Goal: Information Seeking & Learning: Find specific page/section

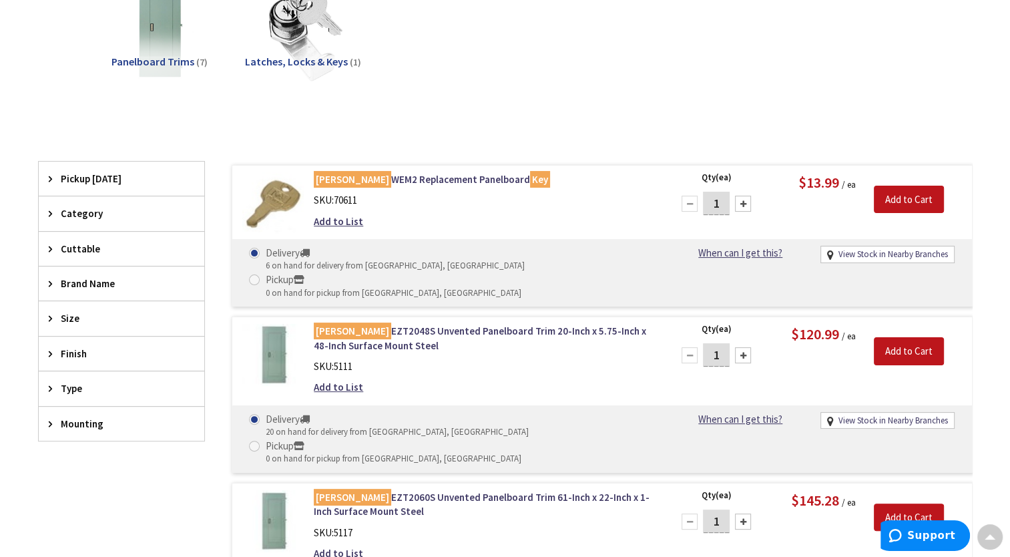
scroll to position [96, 0]
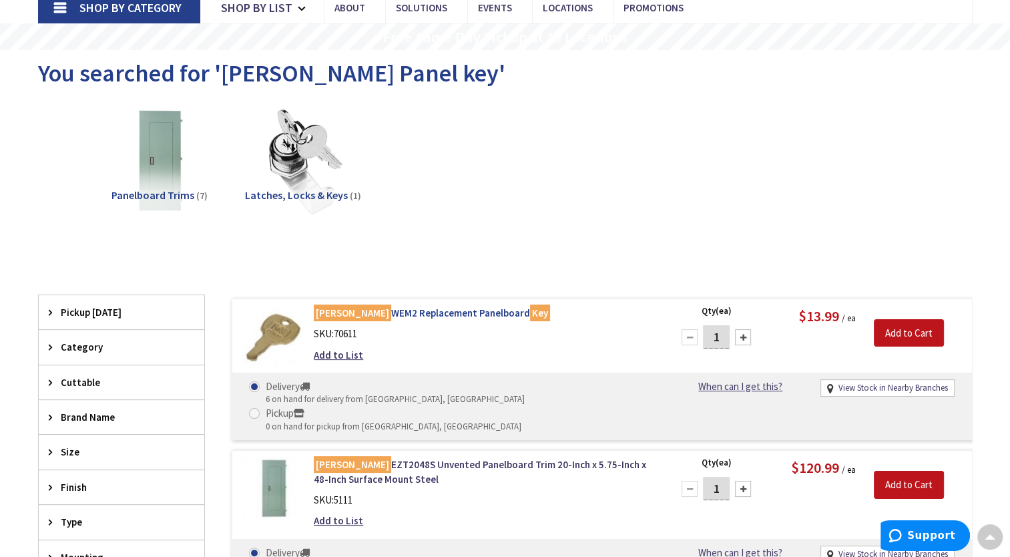
type input "CT-[STREET_ADDRESS]"
click at [388, 311] on link "Eaton WEM2 Replacement Panelboard Key" at bounding box center [484, 313] width 340 height 14
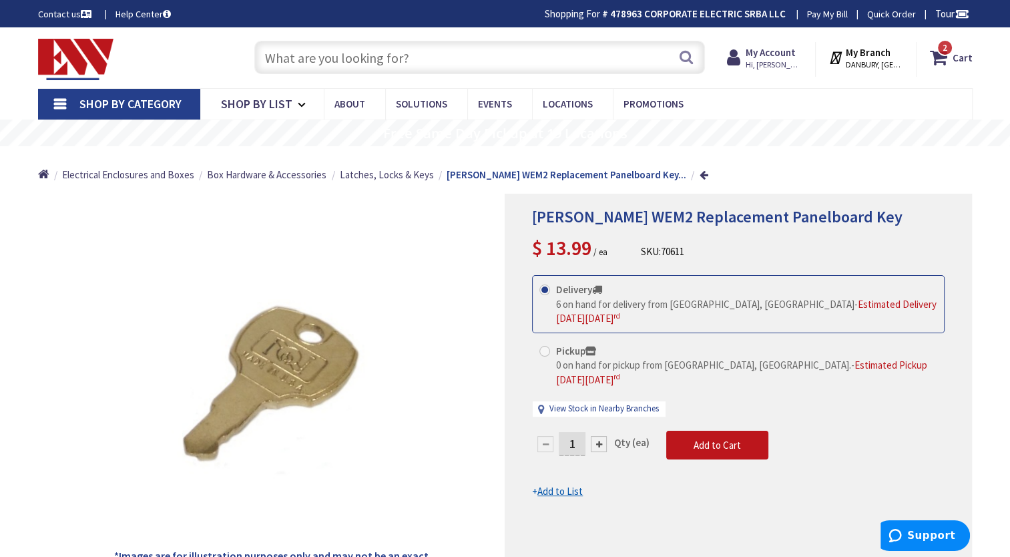
click at [407, 54] on input "text" at bounding box center [479, 57] width 451 height 33
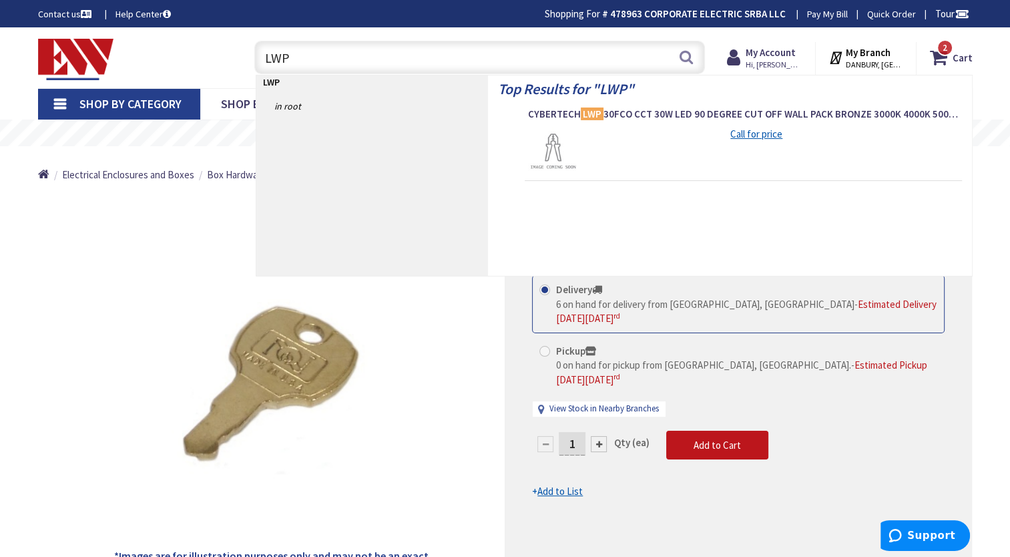
type input "LWPQ"
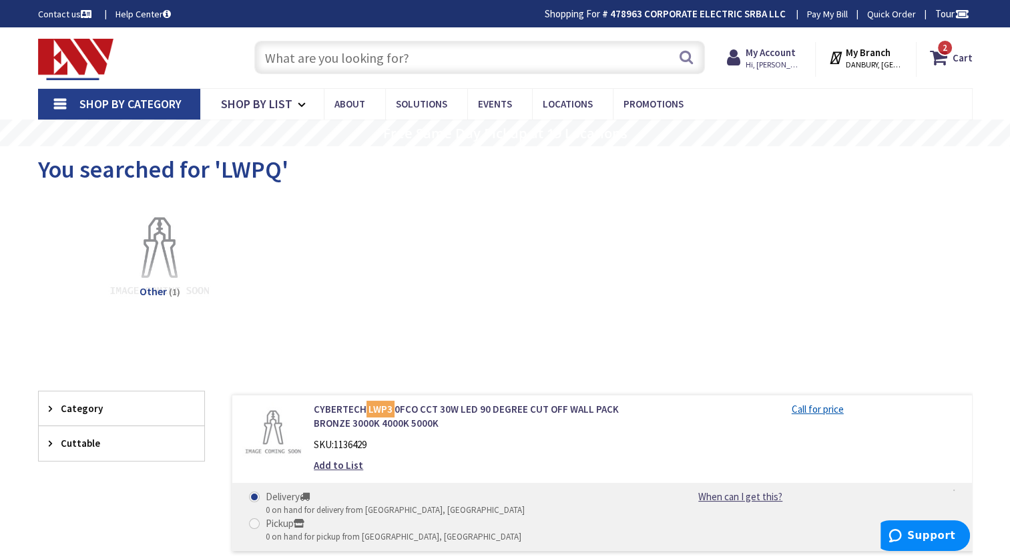
click at [411, 51] on input "text" at bounding box center [479, 57] width 451 height 33
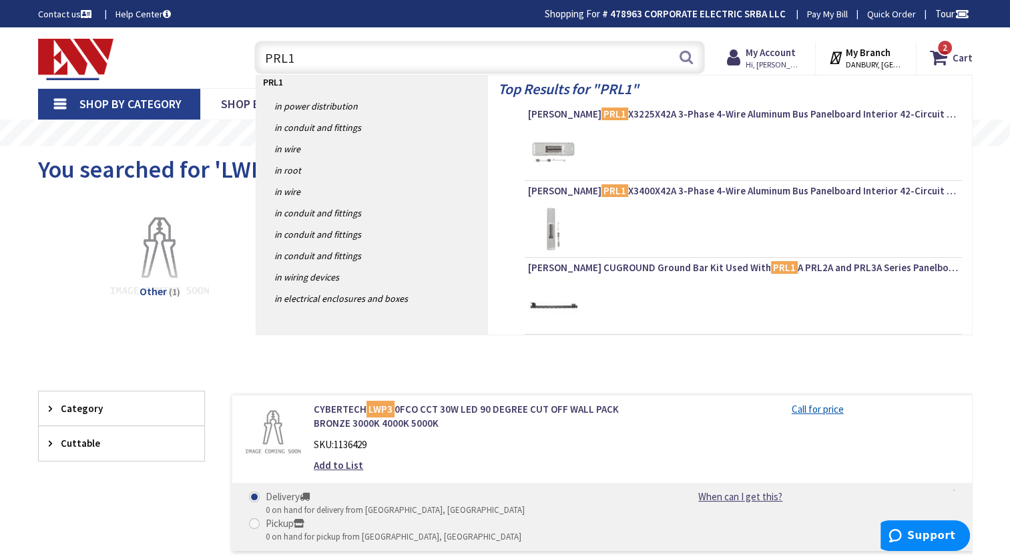
type input "PRL1A"
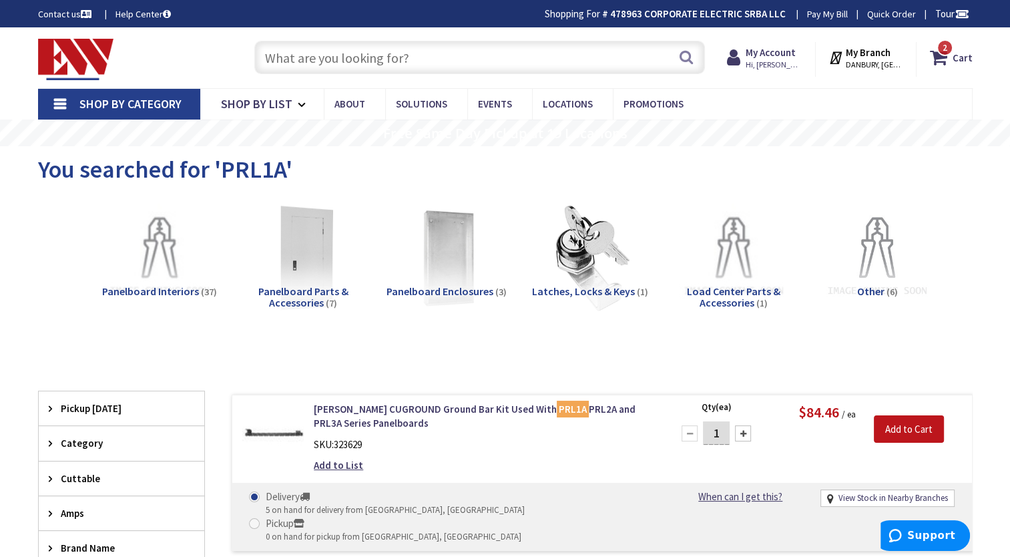
click at [305, 259] on img at bounding box center [302, 257] width 121 height 121
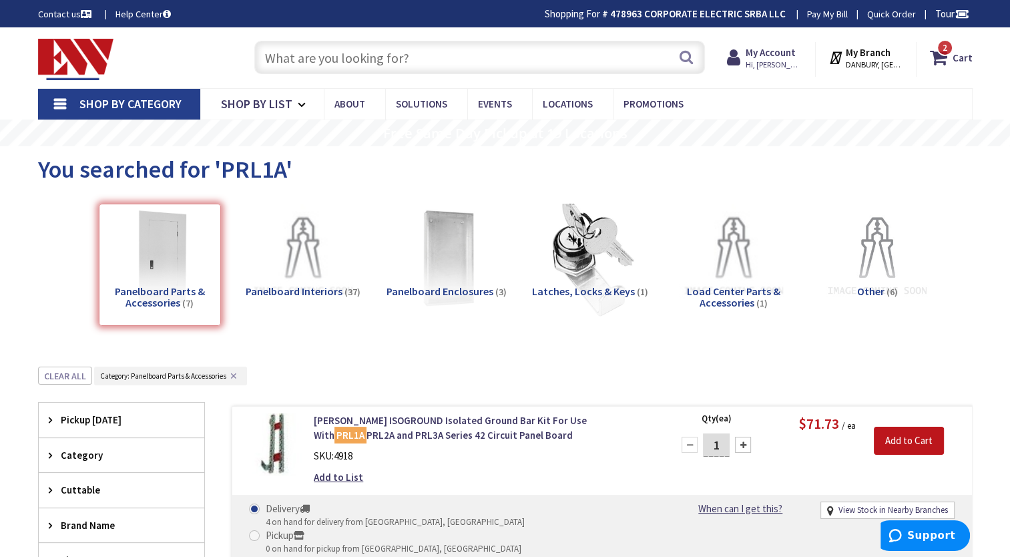
click at [584, 253] on img at bounding box center [590, 257] width 121 height 121
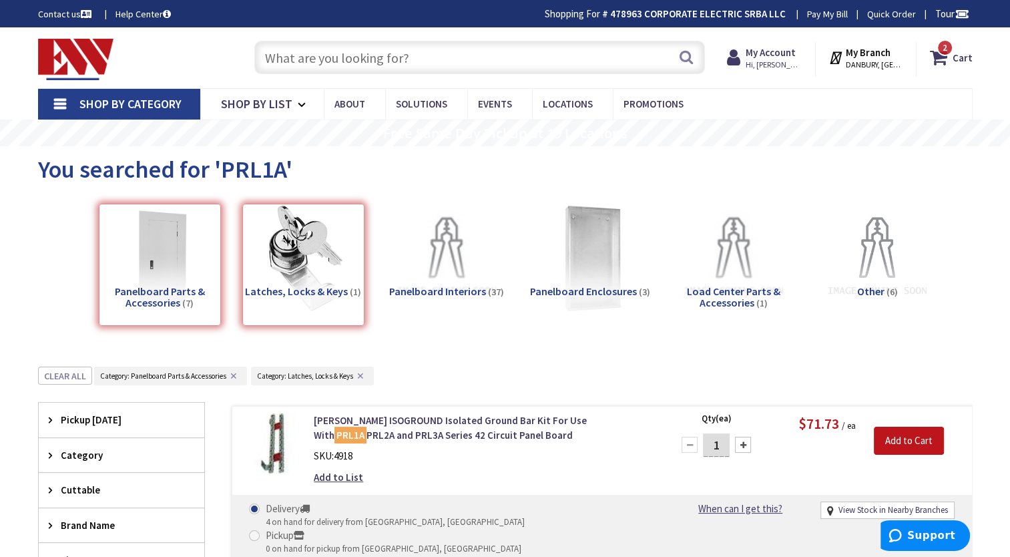
click at [580, 256] on img at bounding box center [590, 257] width 121 height 121
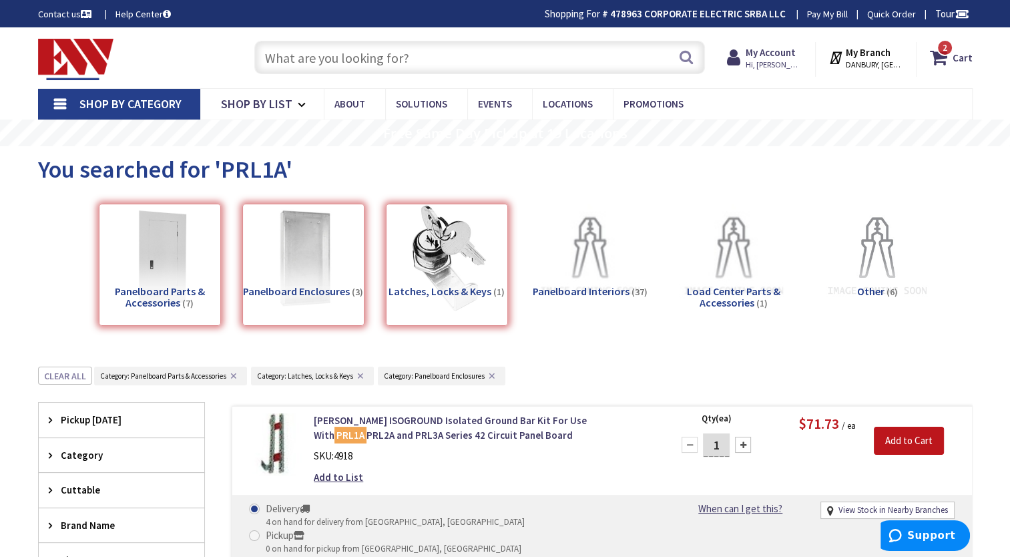
click at [130, 110] on span "Shop By Category" at bounding box center [130, 103] width 102 height 15
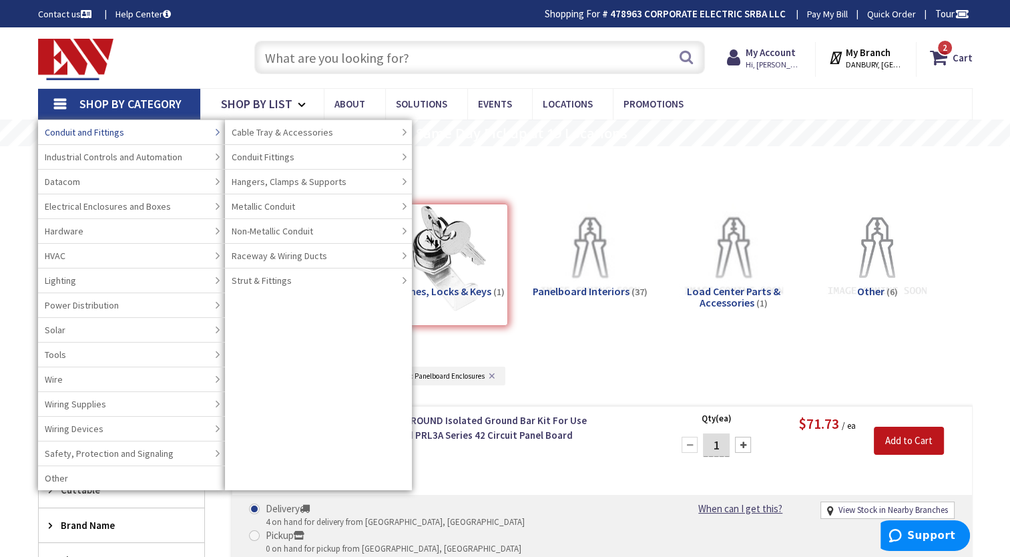
click at [125, 134] on link "Conduit and Fittings" at bounding box center [131, 132] width 187 height 25
